Goal: Obtain resource: Download file/media

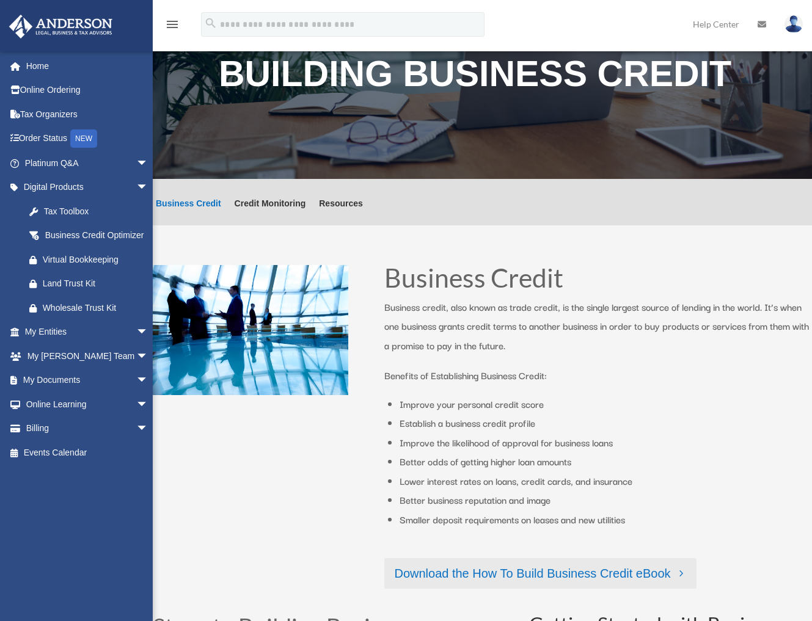
click at [516, 577] on link "Download the How To Build Business Credit eBook" at bounding box center [539, 573] width 311 height 31
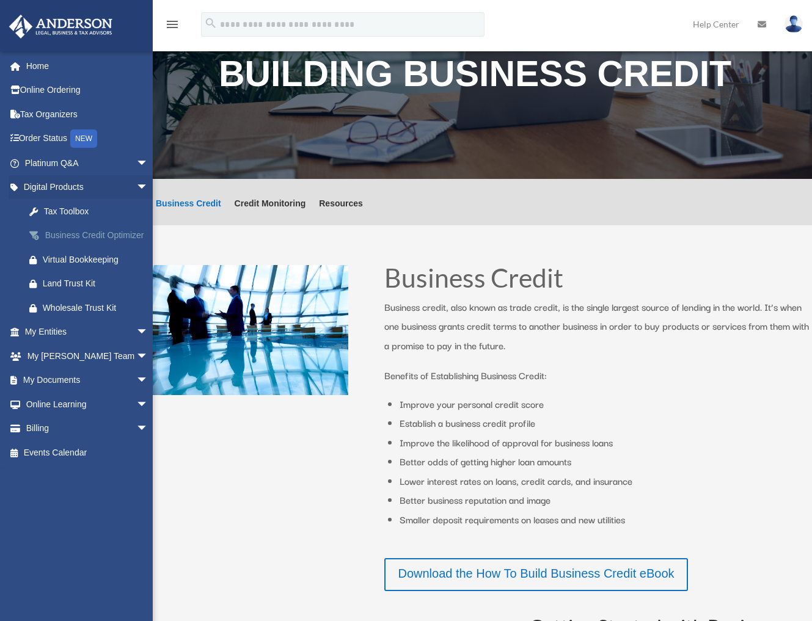
click at [57, 241] on div "Business Credit Optimizer" at bounding box center [97, 235] width 109 height 15
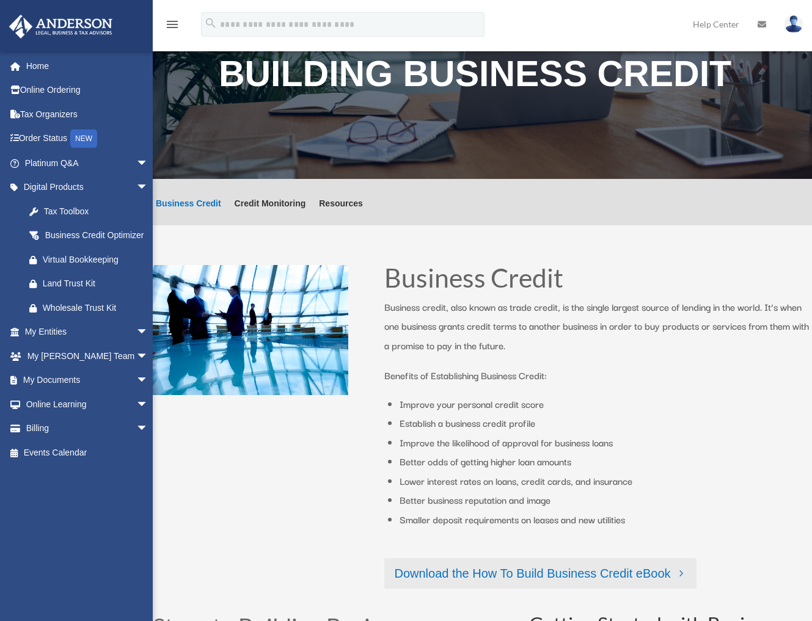
click at [509, 572] on link "Download the How To Build Business Credit eBook" at bounding box center [539, 573] width 311 height 31
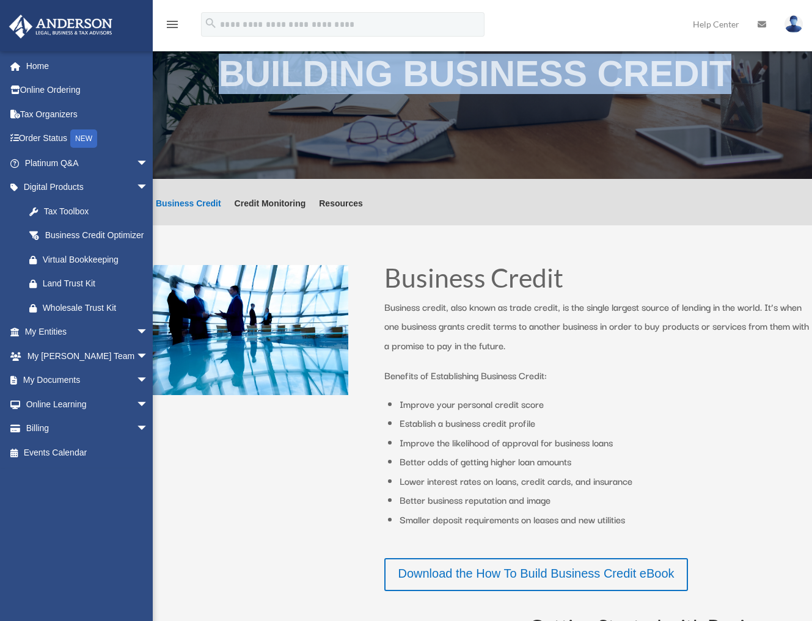
drag, startPoint x: 219, startPoint y: 59, endPoint x: 755, endPoint y: 131, distance: 540.9
click at [755, 131] on div "Building Business Credit" at bounding box center [482, 98] width 659 height 162
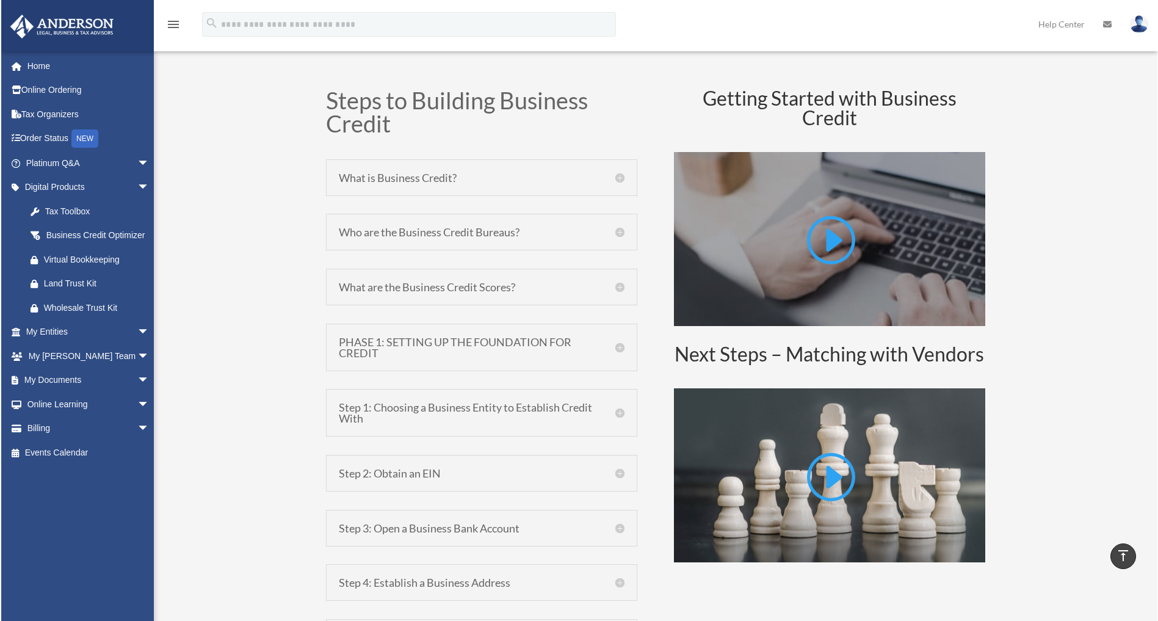
scroll to position [578, 0]
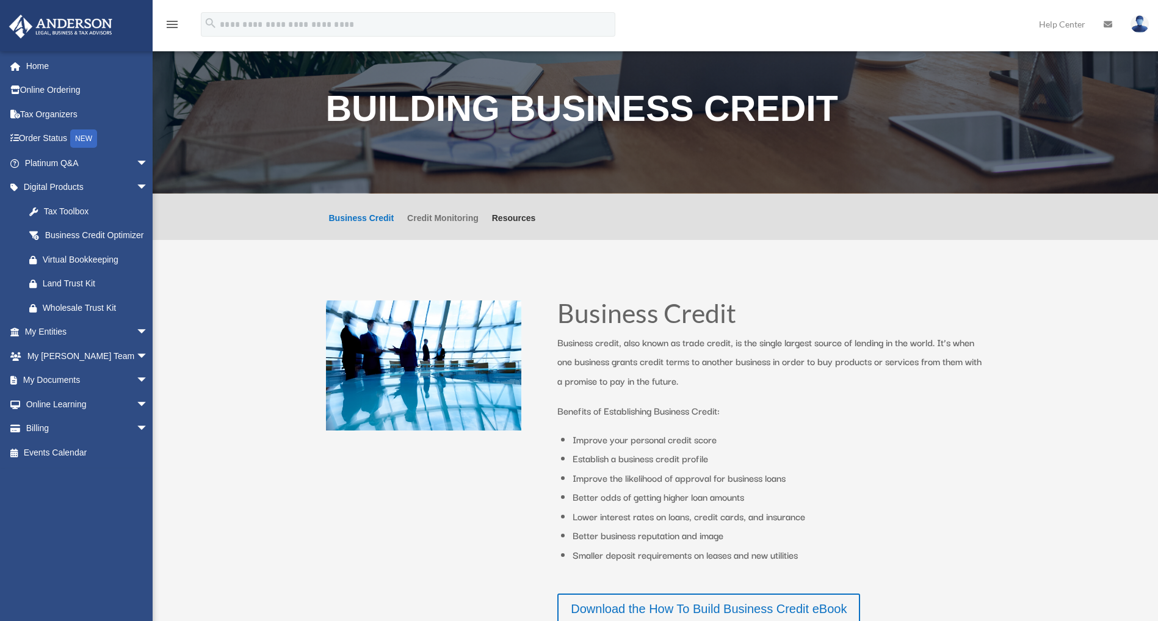
click at [439, 222] on link "Credit Monitoring" at bounding box center [442, 227] width 71 height 26
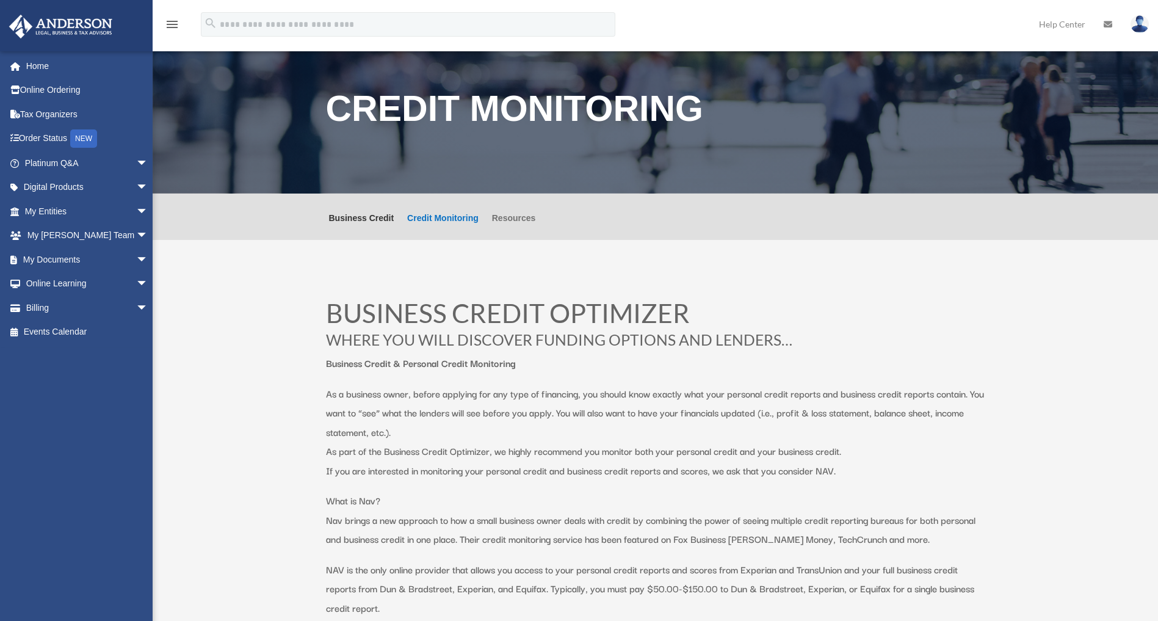
click at [516, 214] on link "Resources" at bounding box center [514, 227] width 44 height 26
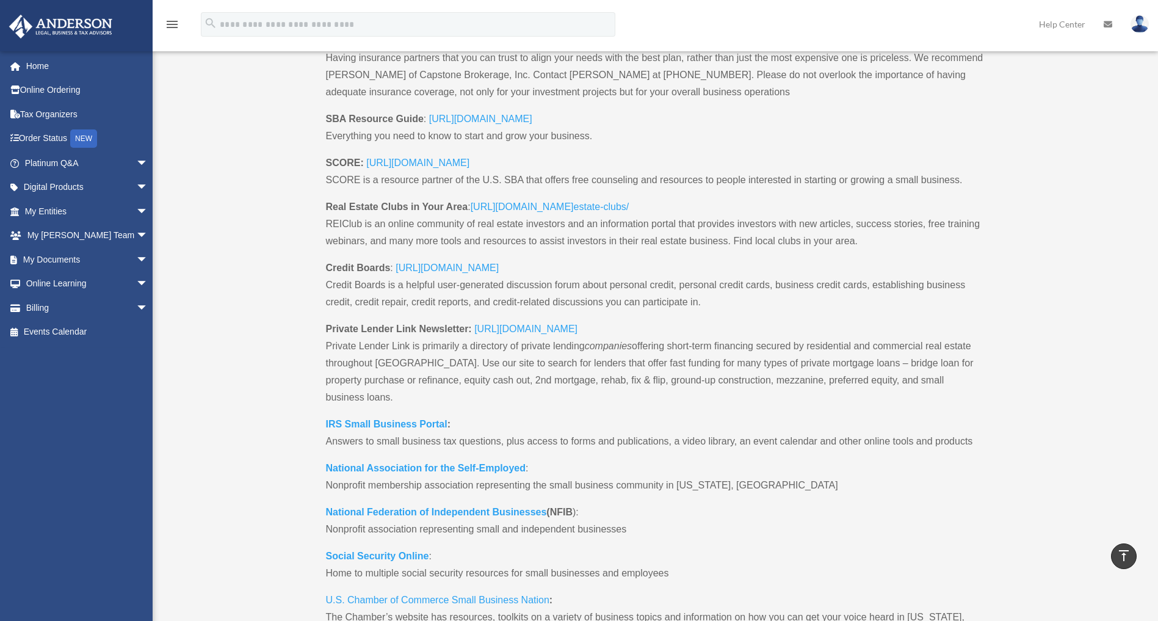
scroll to position [800, 0]
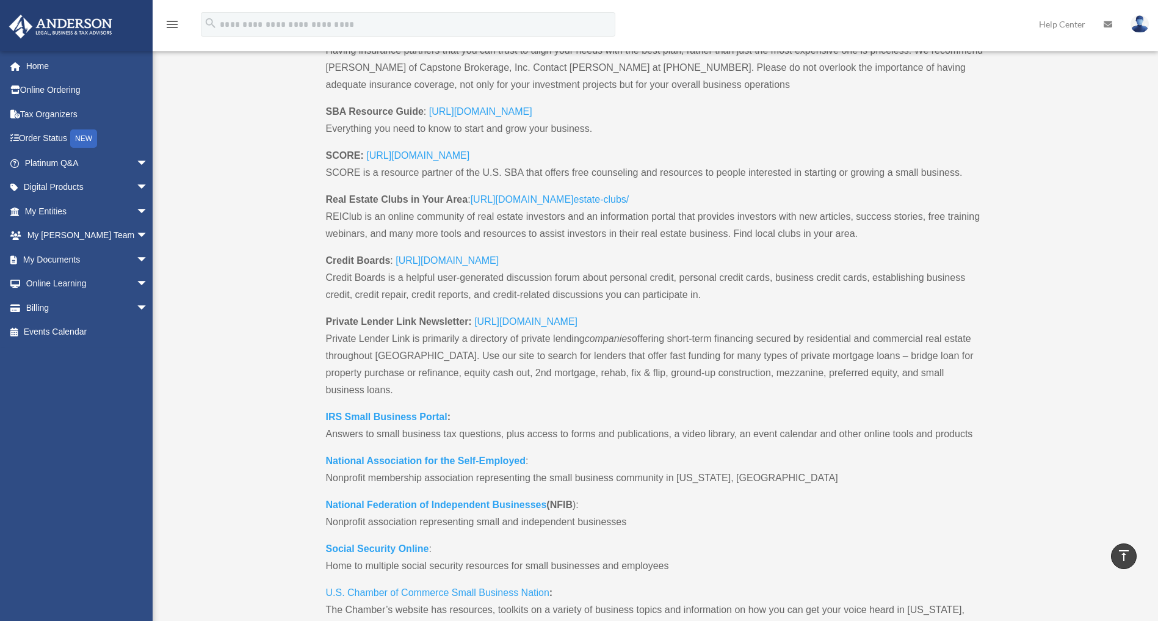
click at [533, 323] on link "[URL][DOMAIN_NAME]" at bounding box center [525, 324] width 103 height 16
